Goal: Transaction & Acquisition: Purchase product/service

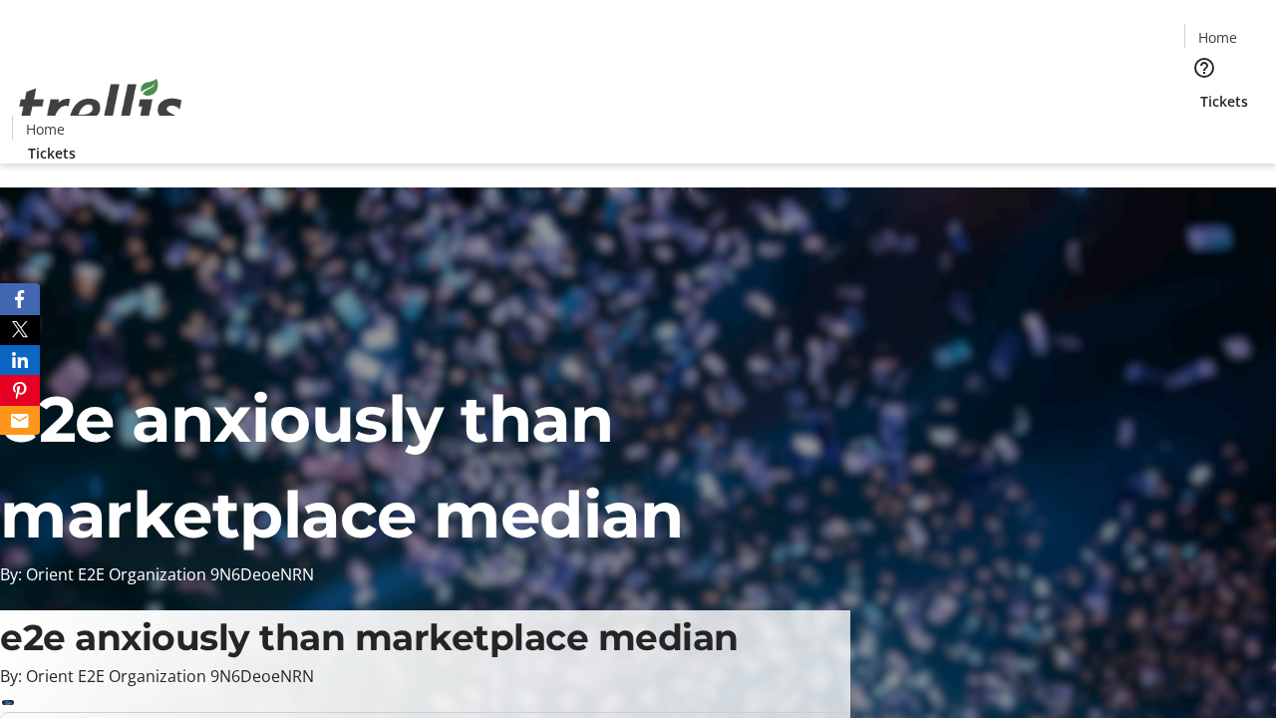
click at [1200, 91] on span "Tickets" at bounding box center [1224, 101] width 48 height 21
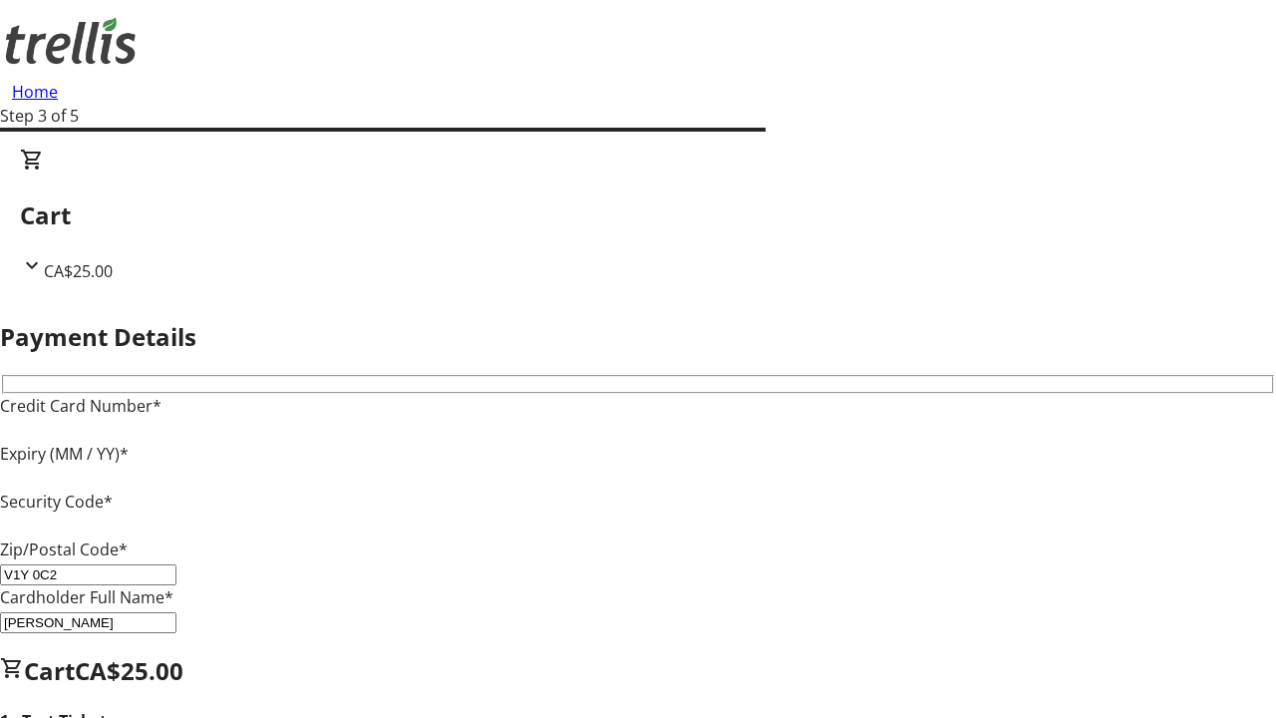
type input "V1Y 0C2"
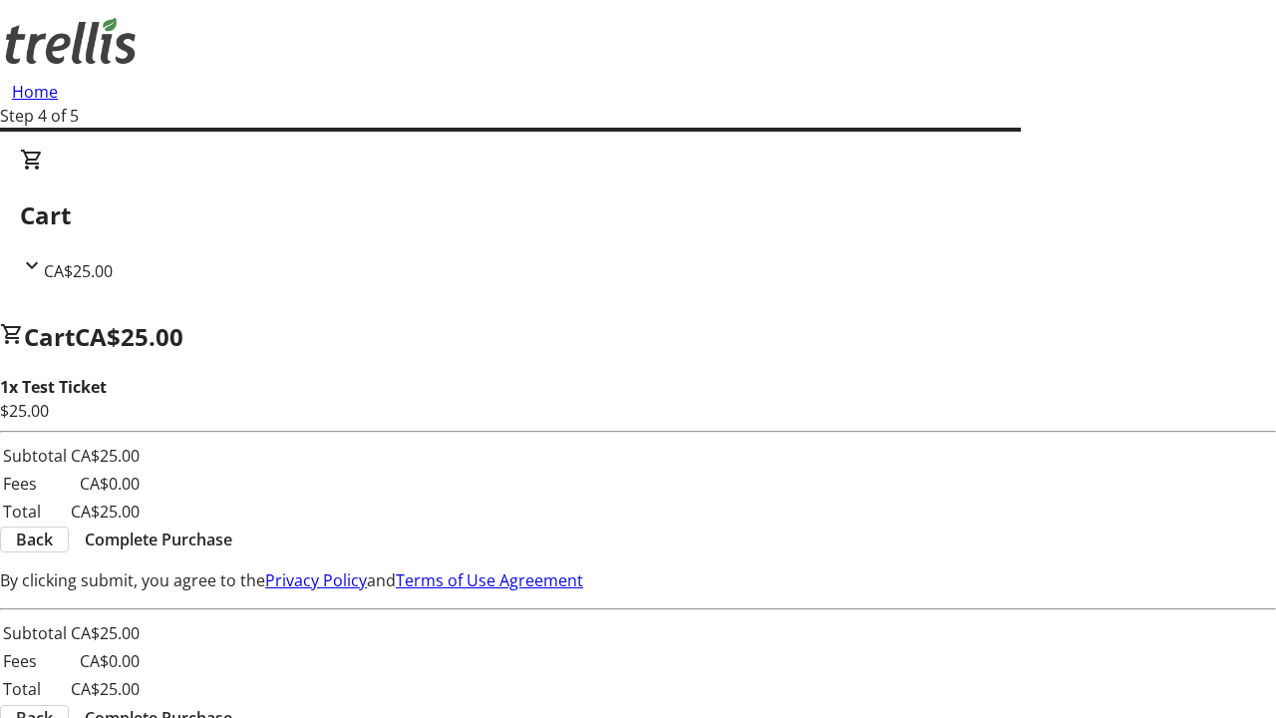
click at [232, 527] on span "Complete Purchase" at bounding box center [159, 539] width 148 height 24
